Goal: Transaction & Acquisition: Purchase product/service

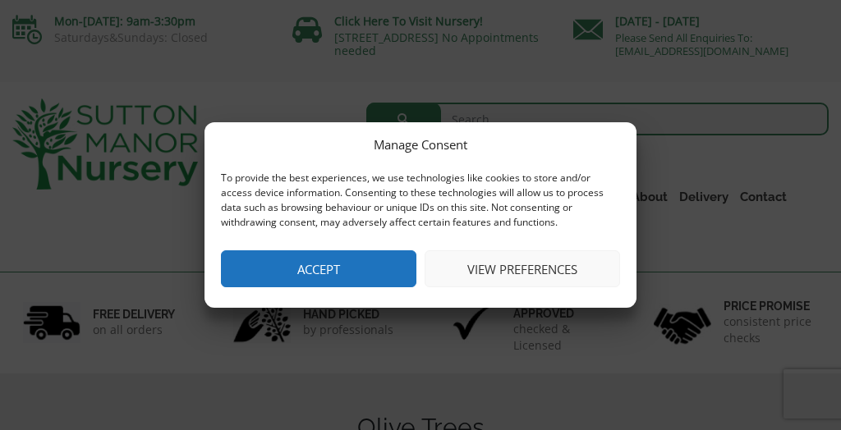
click at [297, 276] on button "Accept" at bounding box center [318, 268] width 195 height 37
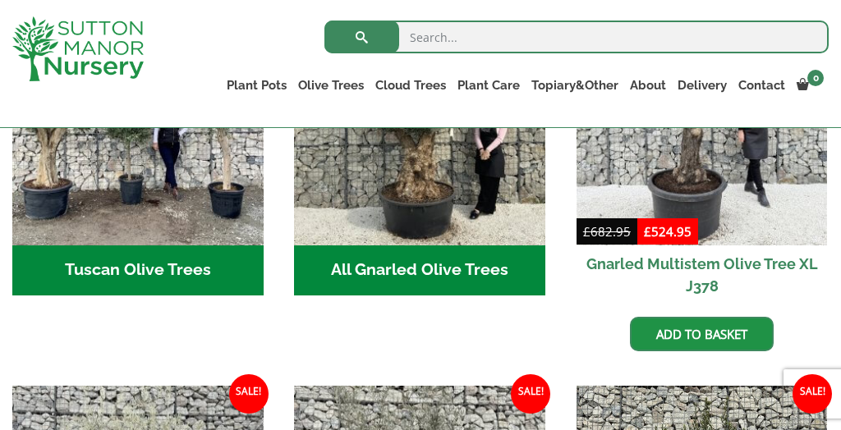
scroll to position [729, 0]
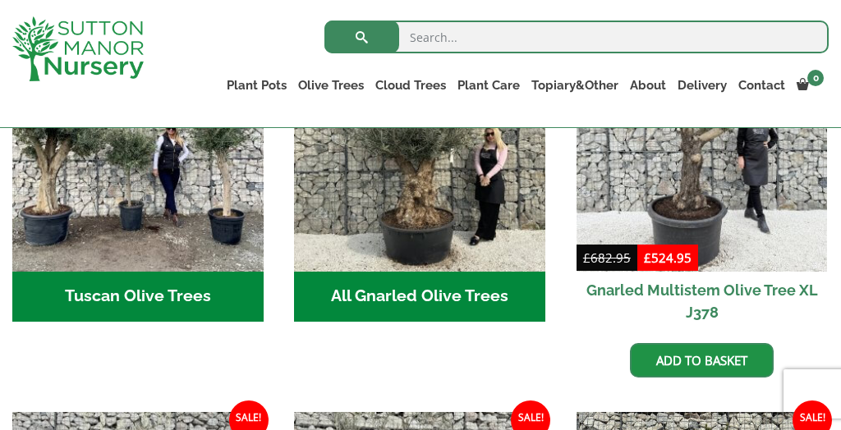
click at [402, 287] on h2 "All Gnarled Olive Trees (182)" at bounding box center [419, 297] width 251 height 51
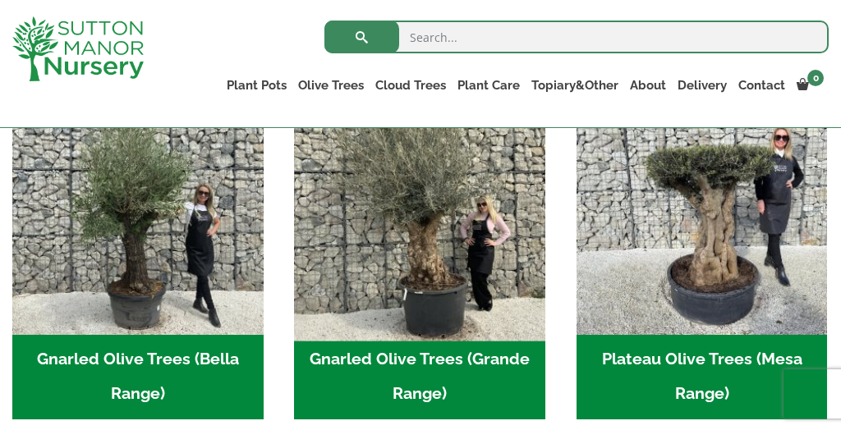
scroll to position [430, 0]
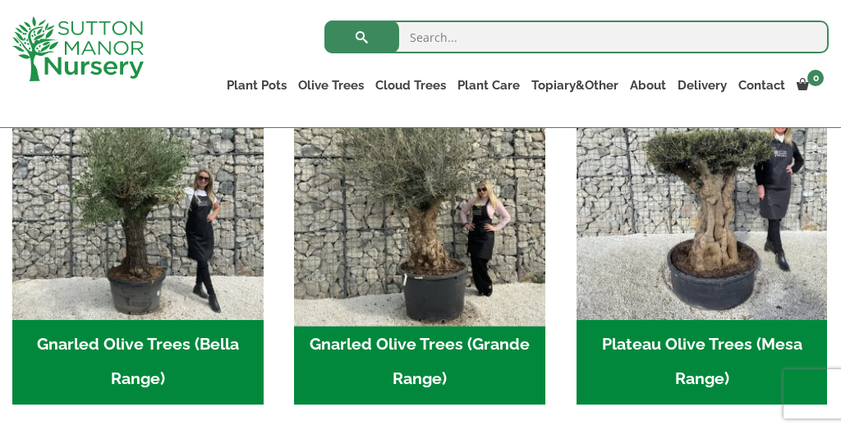
click at [439, 281] on img "Visit product category Gnarled Olive Trees (Grande Range)" at bounding box center [420, 194] width 264 height 264
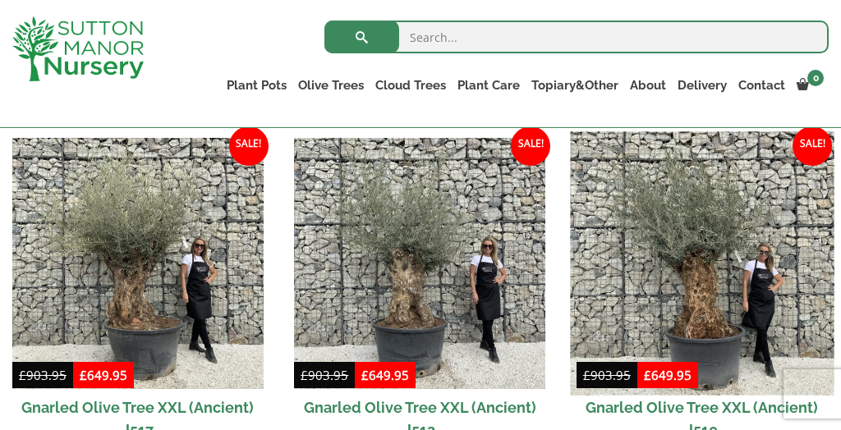
scroll to position [1204, 0]
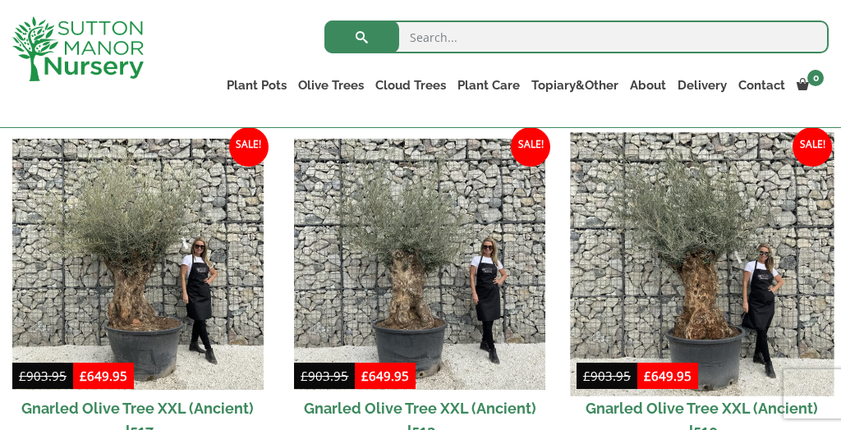
click at [704, 269] on img at bounding box center [702, 264] width 264 height 264
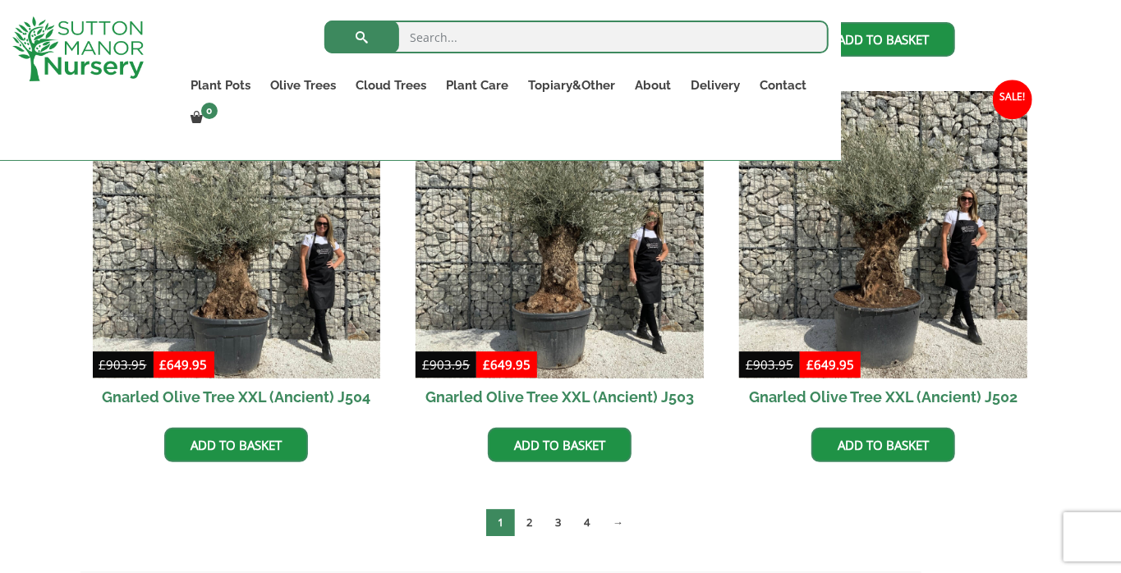
scroll to position [2513, 0]
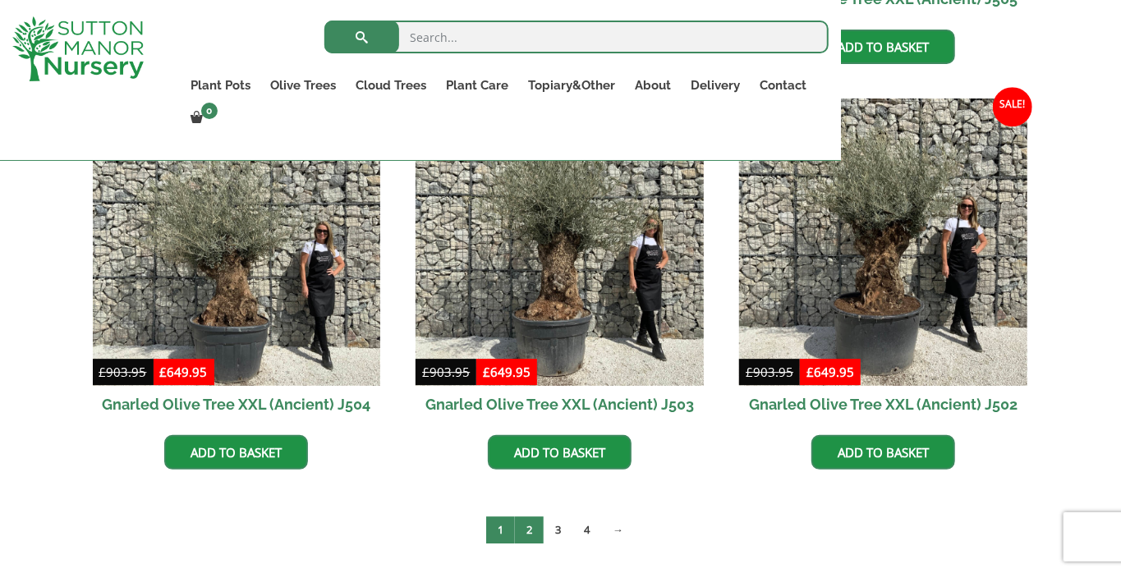
click at [535, 429] on link "2" at bounding box center [529, 529] width 29 height 27
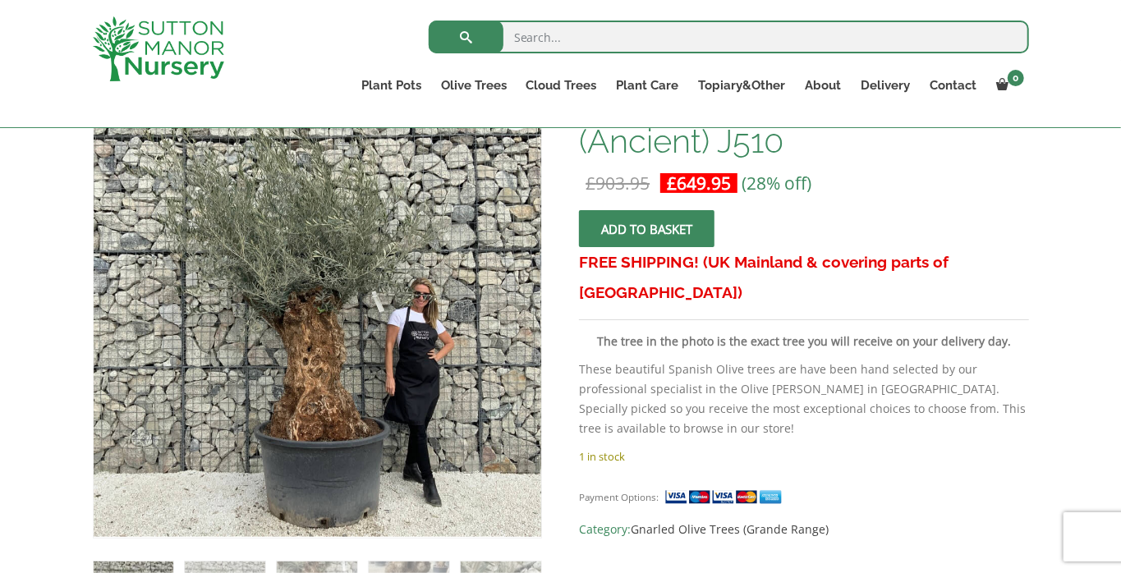
scroll to position [292, 0]
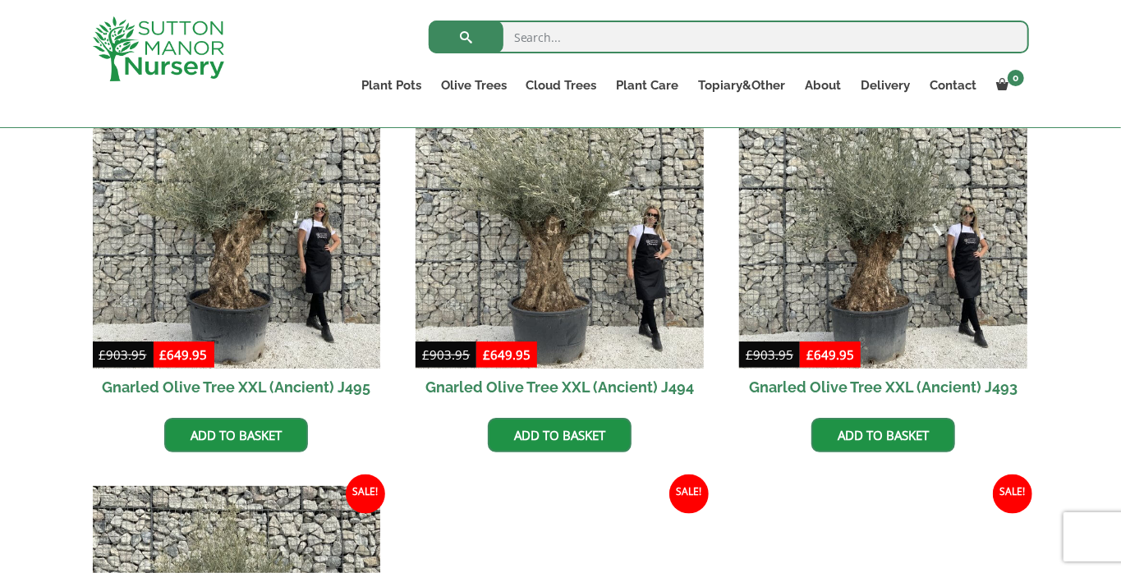
scroll to position [865, 0]
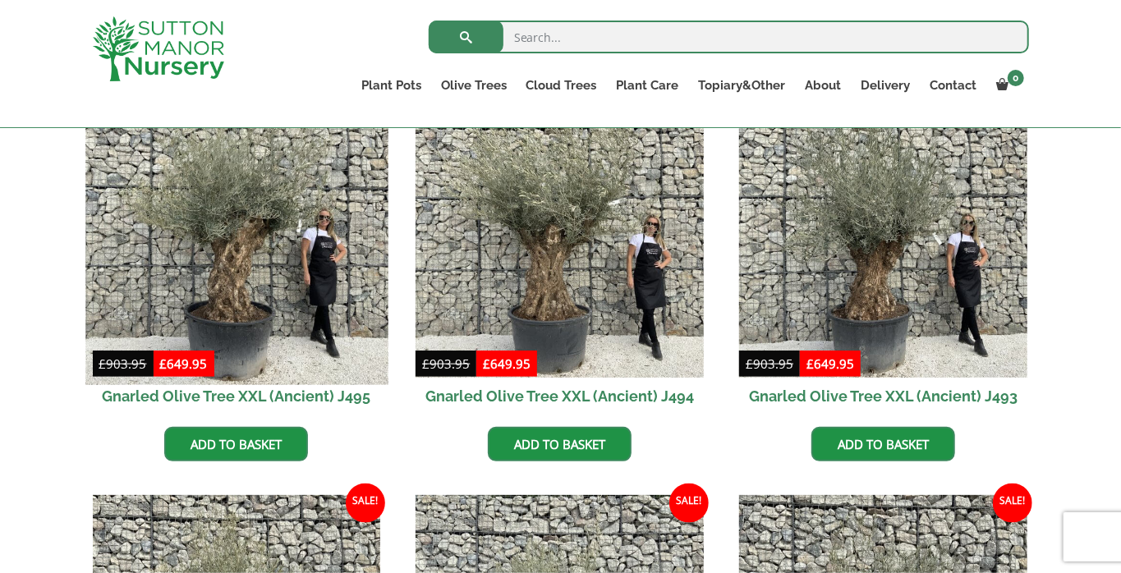
click at [199, 258] on img at bounding box center [236, 233] width 302 height 302
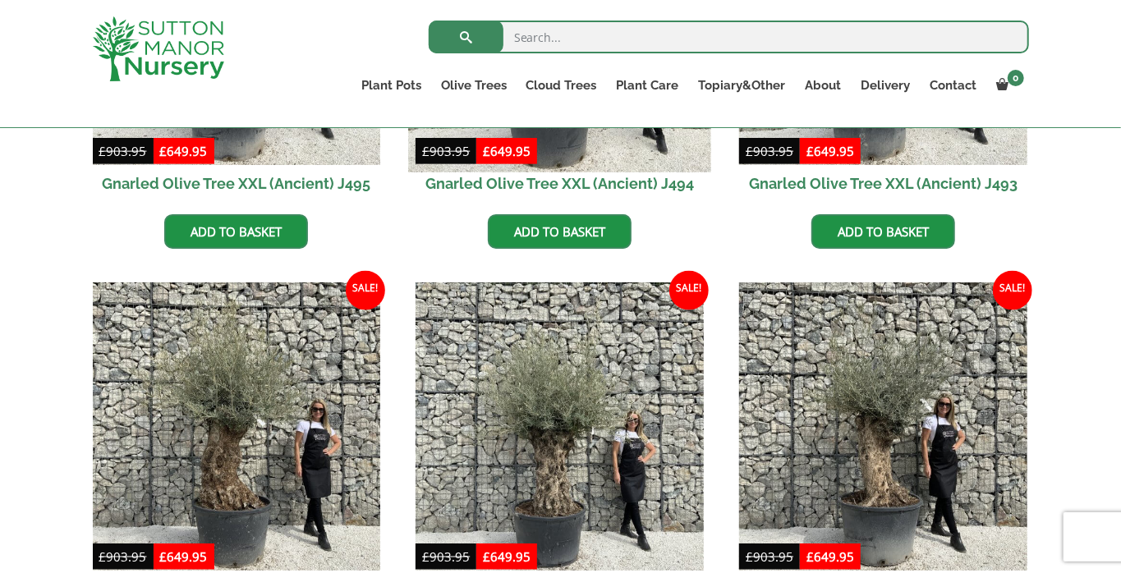
scroll to position [1216, 0]
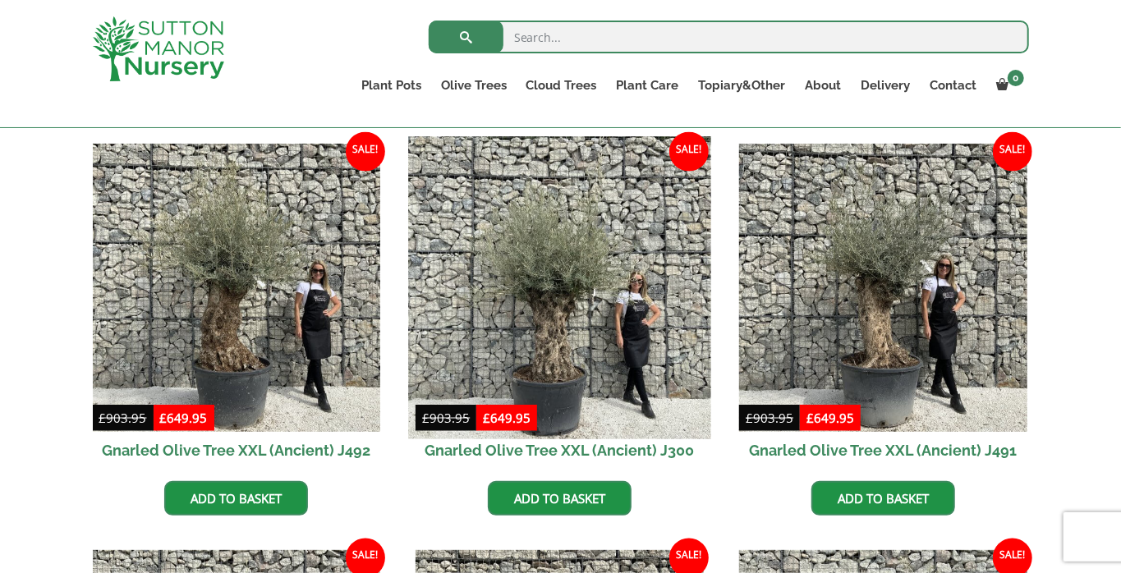
click at [677, 344] on img at bounding box center [560, 288] width 302 height 302
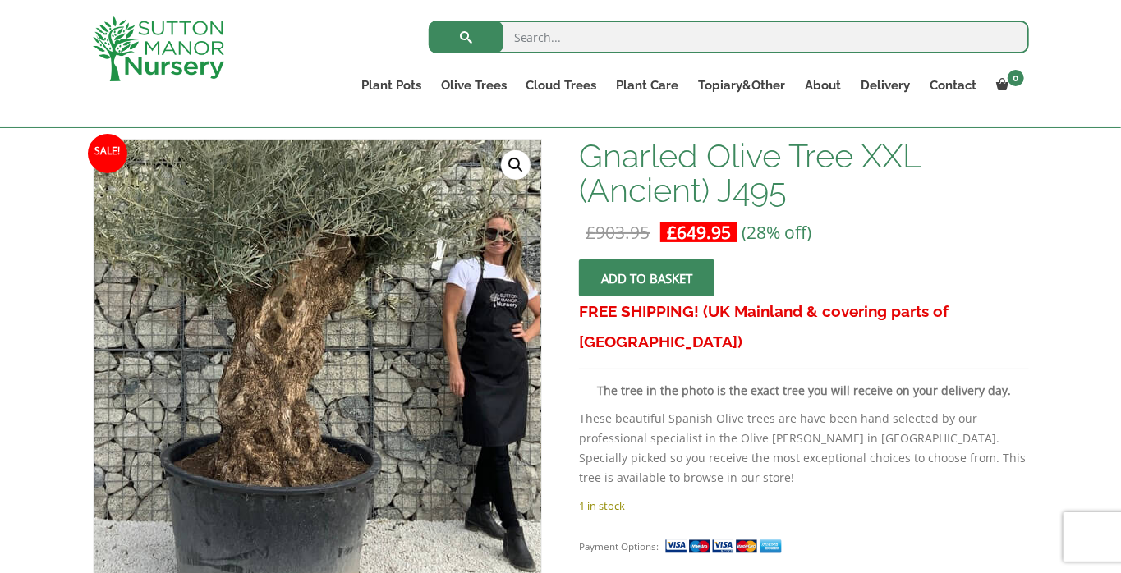
scroll to position [240, 0]
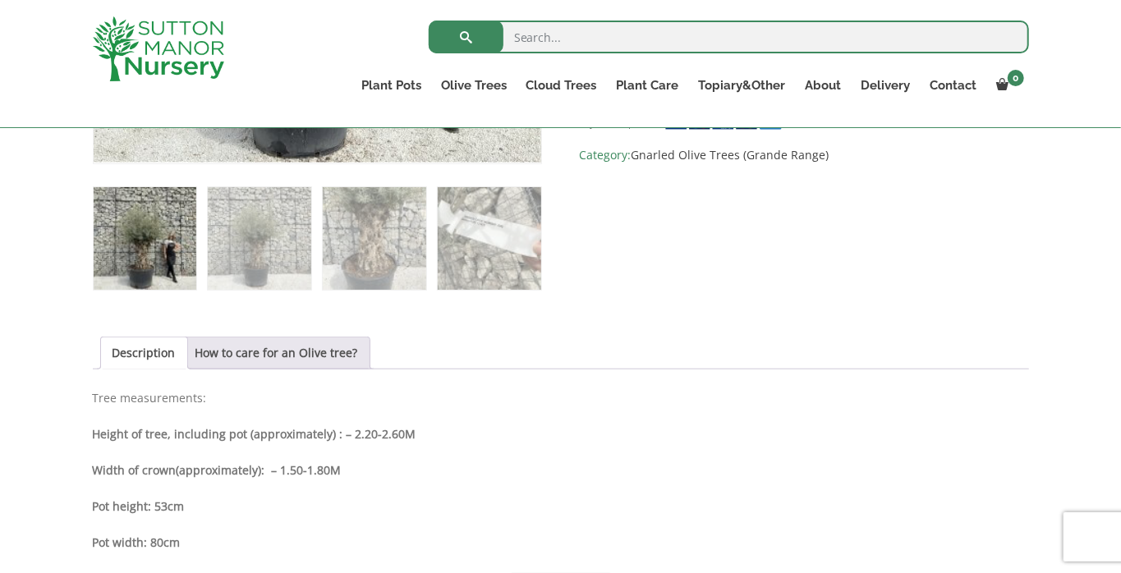
click at [675, 316] on div "Sale! 🔍 Gnarled Olive Tree XXL (Ancient) J300 £ 903.95 Original price was: £903…" at bounding box center [561, 376] width 936 height 1322
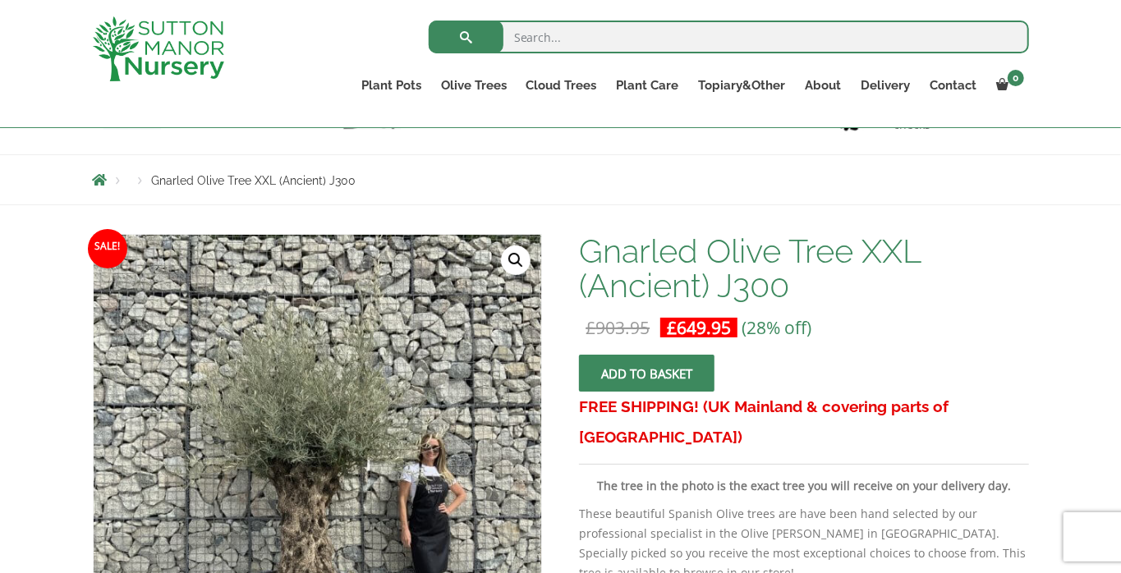
scroll to position [148, 0]
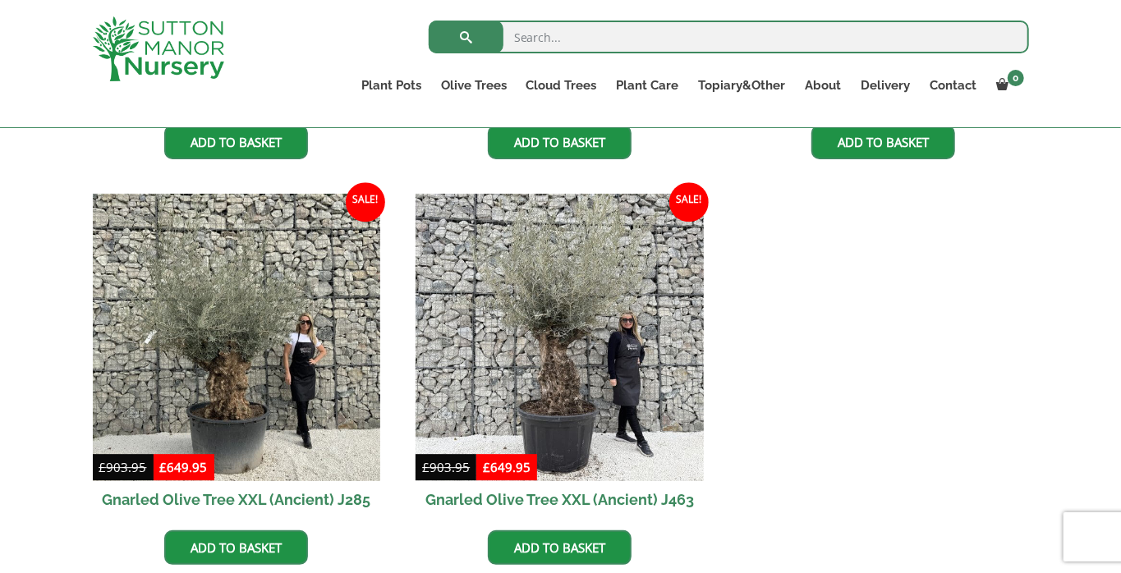
scroll to position [2389, 0]
